Goal: Entertainment & Leisure: Consume media (video, audio)

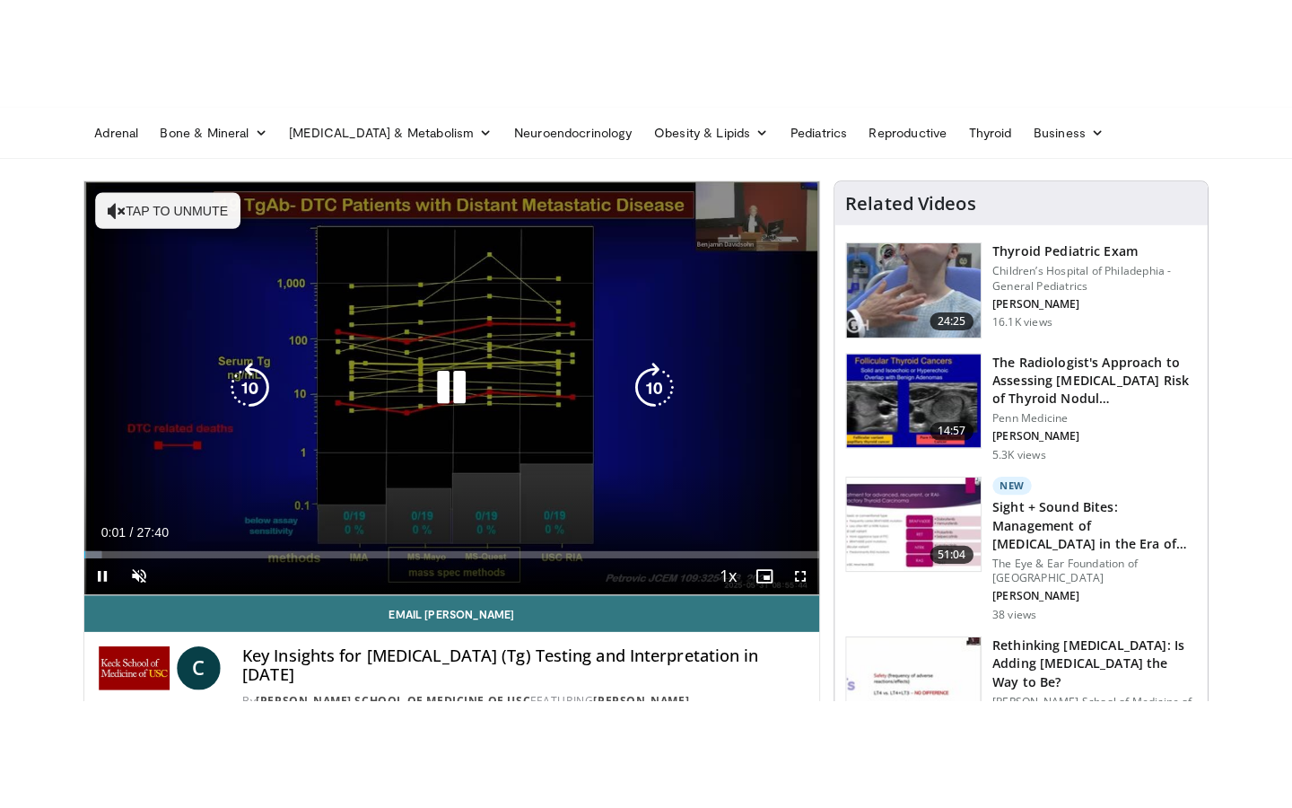
scroll to position [109, 0]
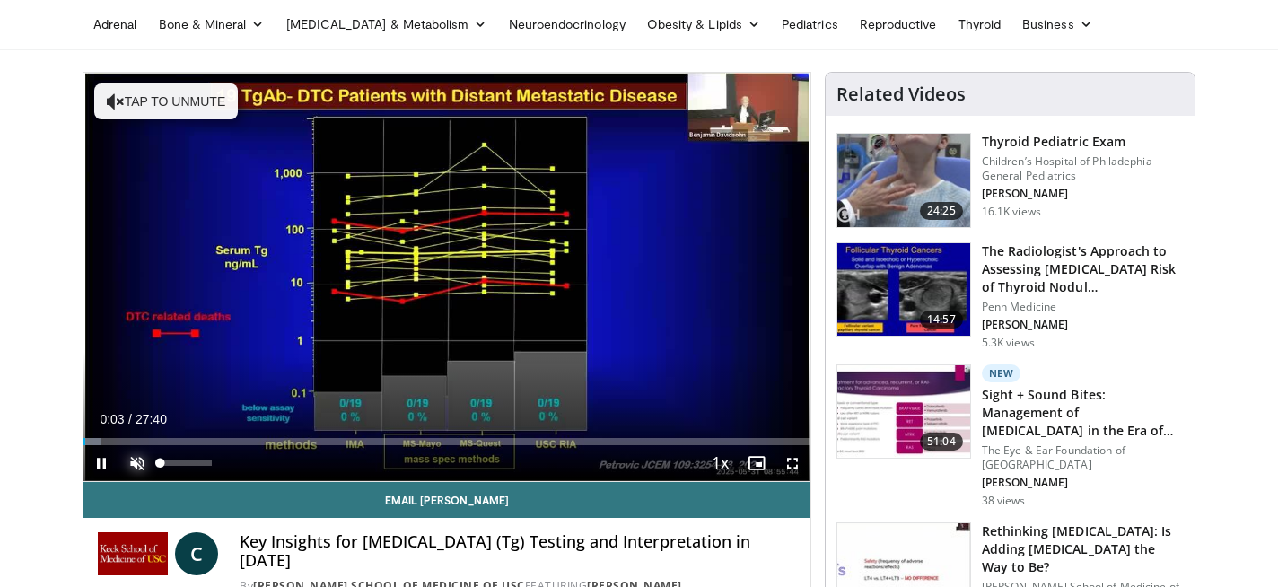
click at [135, 465] on span "Video Player" at bounding box center [137, 463] width 36 height 36
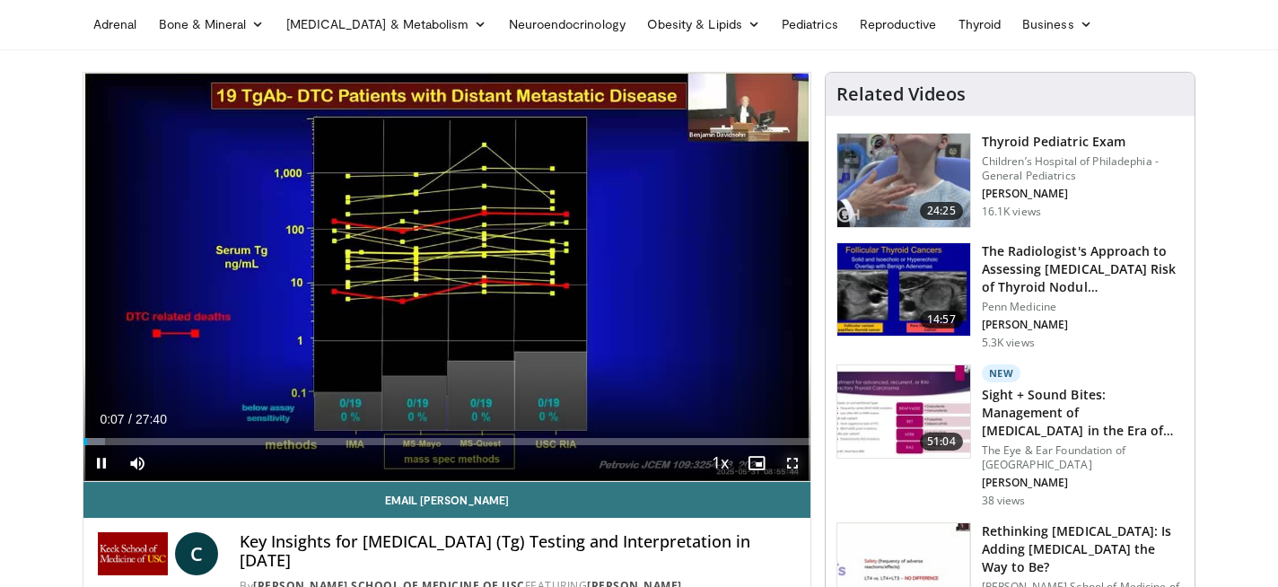
click at [792, 463] on span "Video Player" at bounding box center [792, 463] width 36 height 36
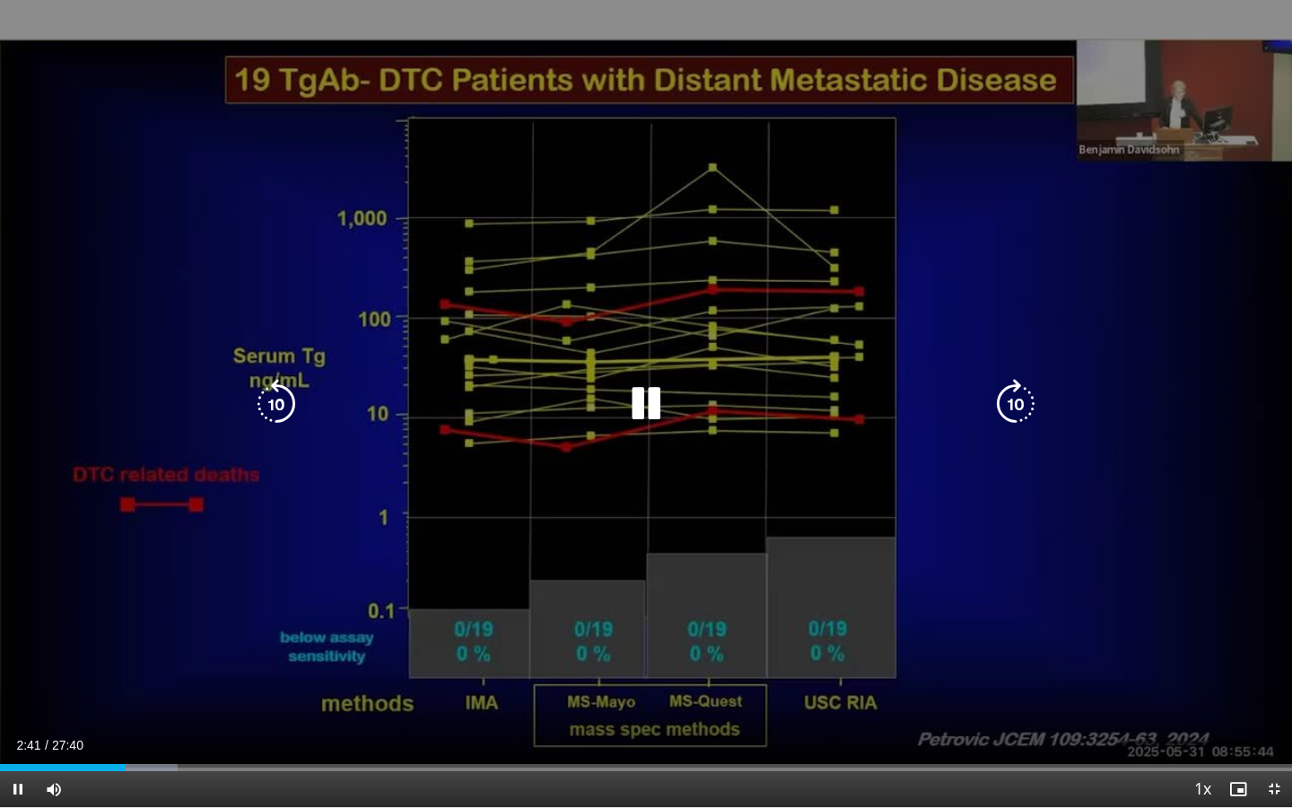
click at [1104, 302] on div "10 seconds Tap to unmute" at bounding box center [646, 403] width 1292 height 807
click at [642, 406] on icon "Video Player" at bounding box center [646, 404] width 50 height 50
click at [186, 184] on div "10 seconds Tap to unmute" at bounding box center [646, 403] width 1292 height 807
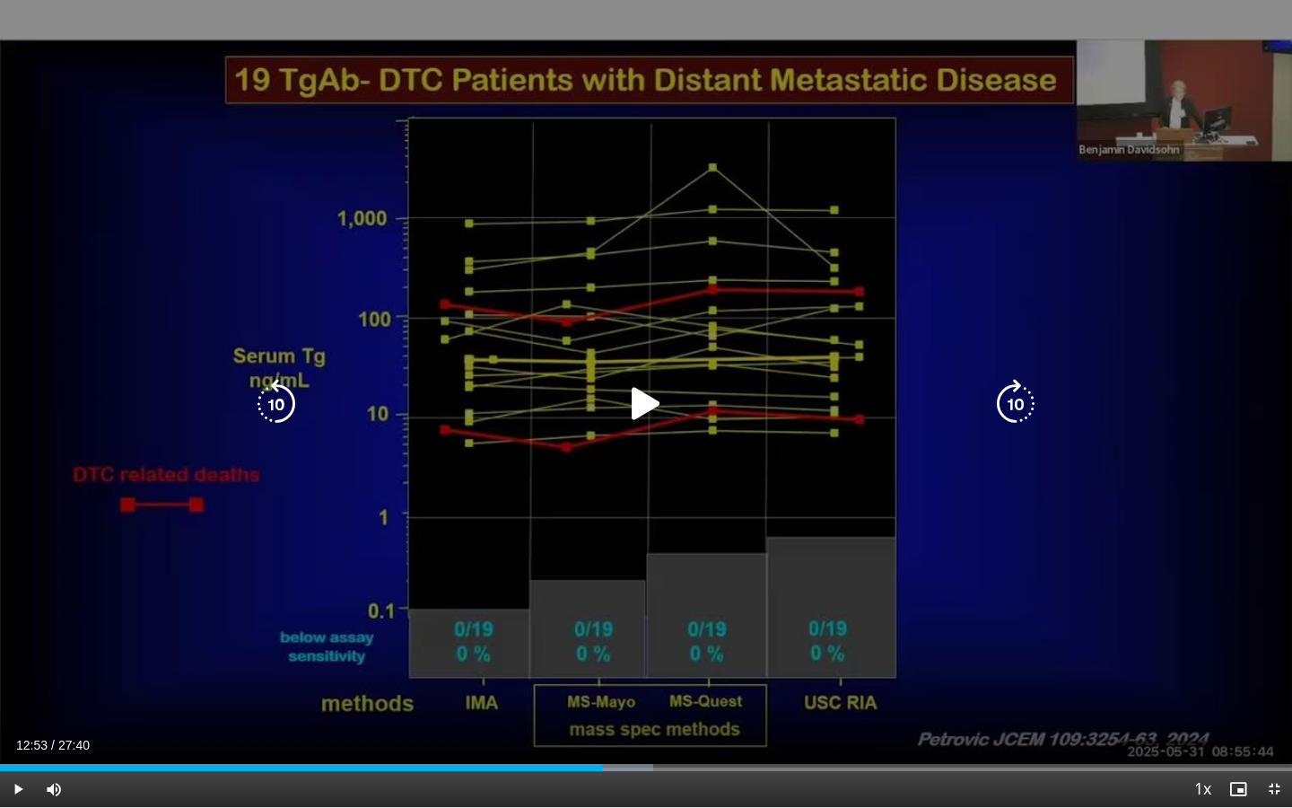
click at [186, 184] on div "10 seconds Tap to unmute" at bounding box center [646, 403] width 1292 height 807
